Goal: Transaction & Acquisition: Purchase product/service

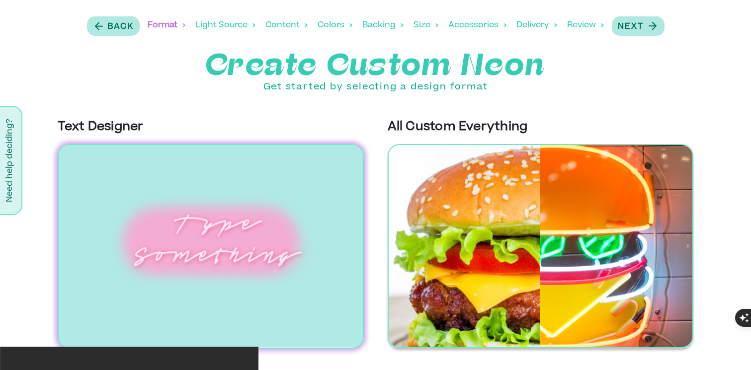
click at [476, 214] on img at bounding box center [540, 246] width 306 height 204
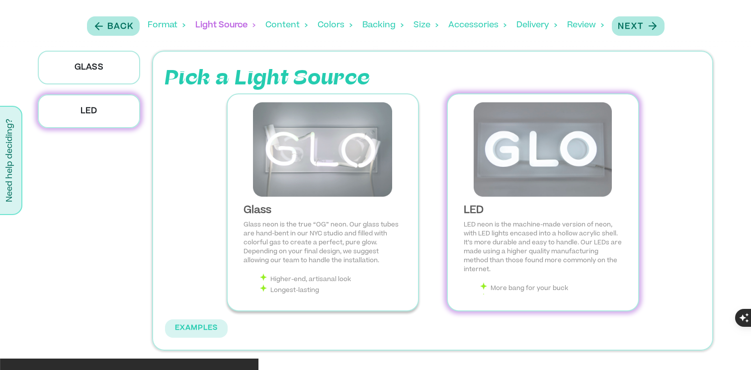
click at [279, 244] on p "Glass neon is the true “OG” neon. Our glass tubes are hand-bent in our NYC stud…" at bounding box center [322, 243] width 158 height 45
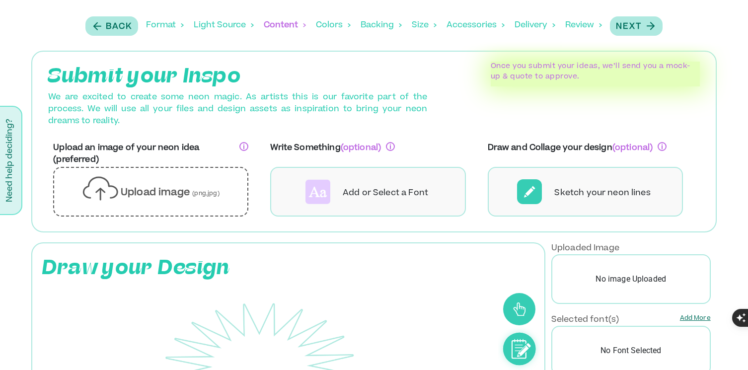
click at [329, 27] on div "Colors" at bounding box center [333, 25] width 35 height 31
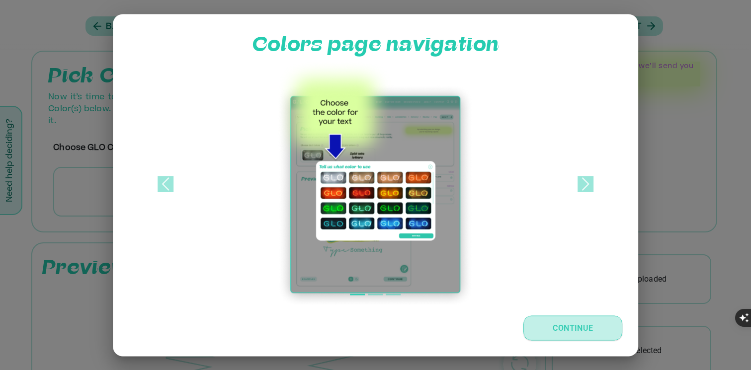
click at [556, 325] on button "Continue" at bounding box center [573, 327] width 99 height 25
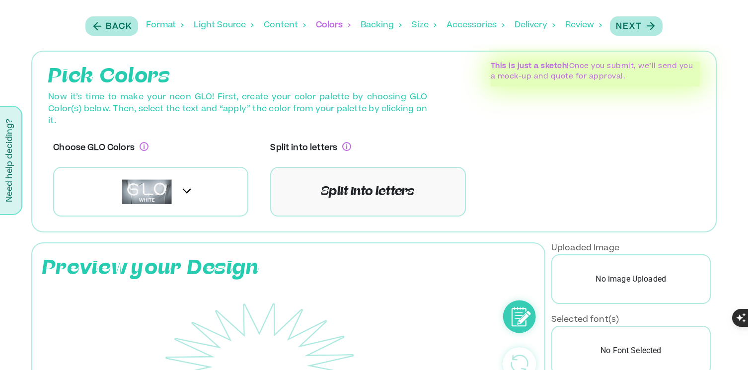
click at [392, 27] on div "Backing" at bounding box center [381, 25] width 41 height 31
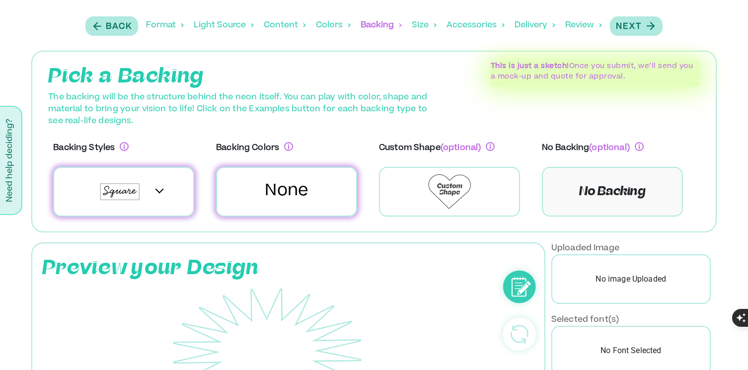
click at [435, 23] on icon at bounding box center [435, 25] width 3 height 4
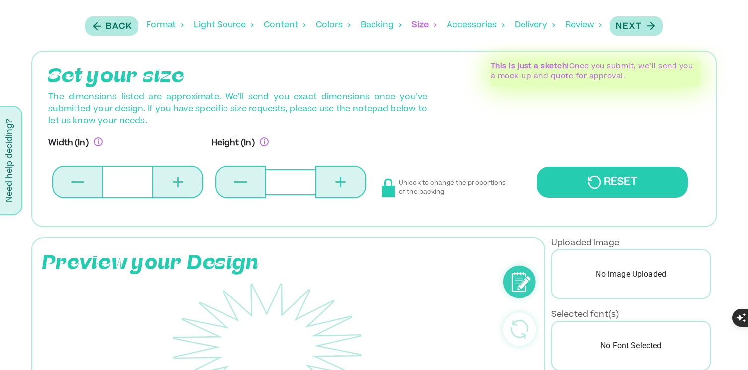
click at [468, 24] on div "Accessories" at bounding box center [476, 25] width 58 height 31
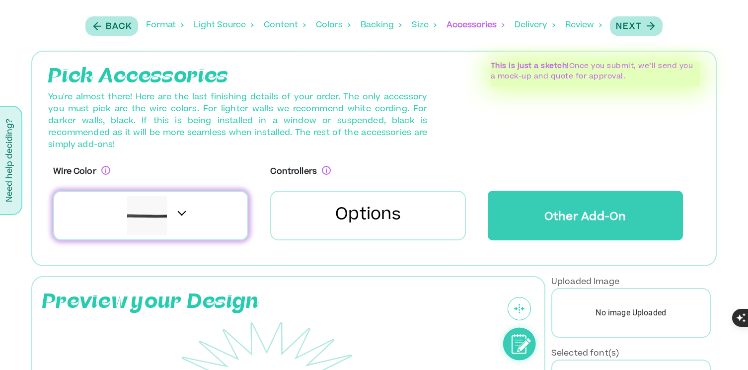
click at [535, 21] on div "Delivery" at bounding box center [535, 25] width 41 height 31
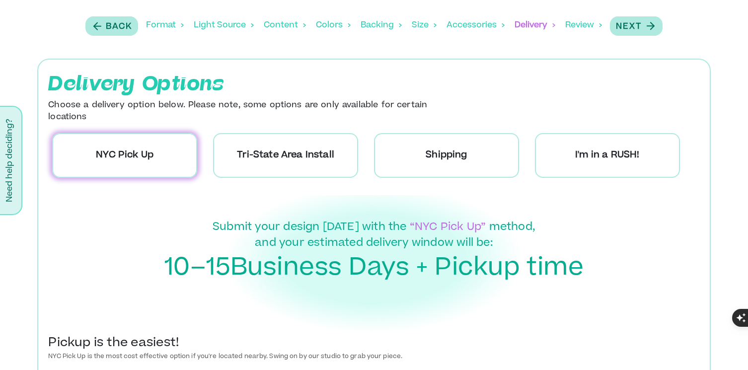
click at [585, 23] on div "Review" at bounding box center [583, 25] width 37 height 31
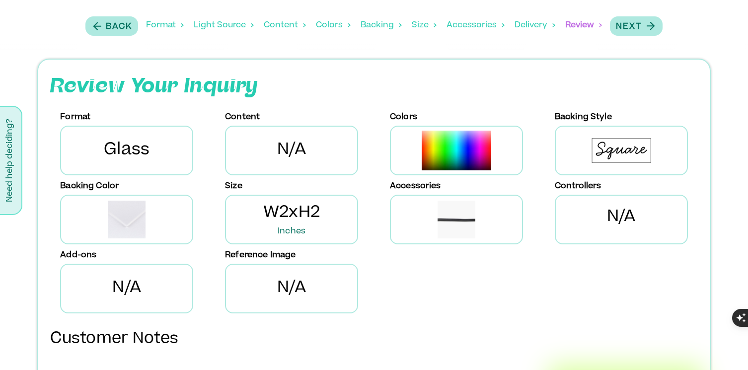
click at [544, 29] on div "Delivery" at bounding box center [535, 25] width 41 height 31
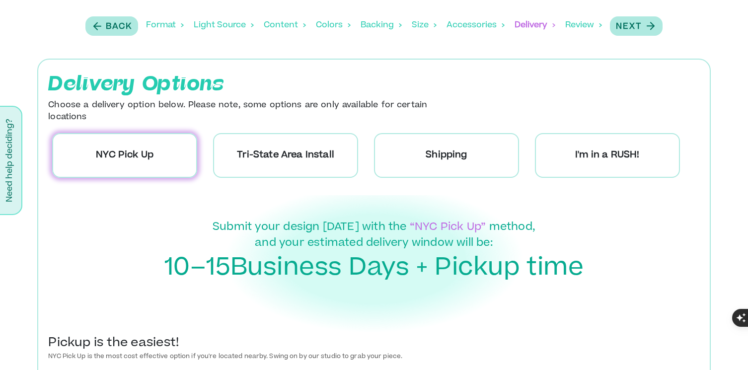
click at [283, 28] on div "Content" at bounding box center [285, 25] width 42 height 31
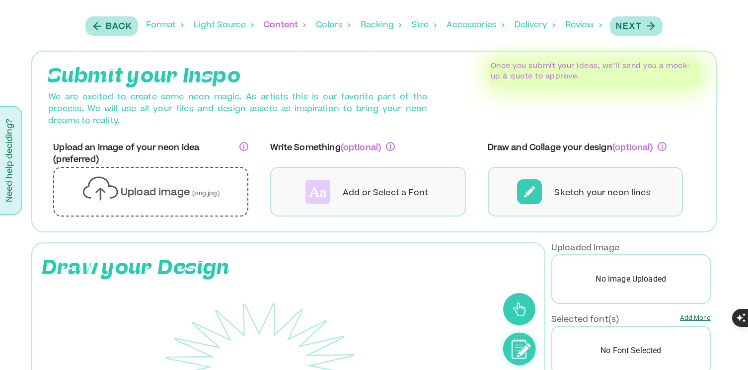
click at [331, 24] on div "Colors" at bounding box center [333, 25] width 35 height 31
